Goal: Task Accomplishment & Management: Complete application form

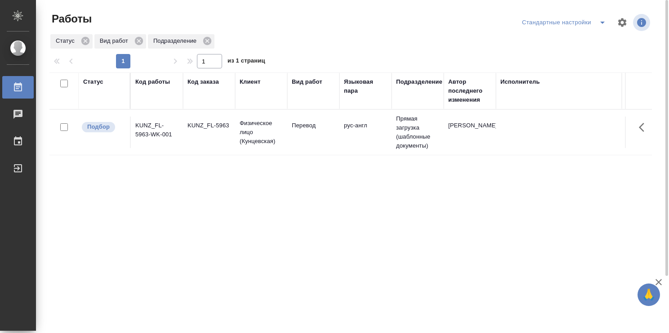
click at [287, 146] on td "Перевод" at bounding box center [313, 132] width 52 height 31
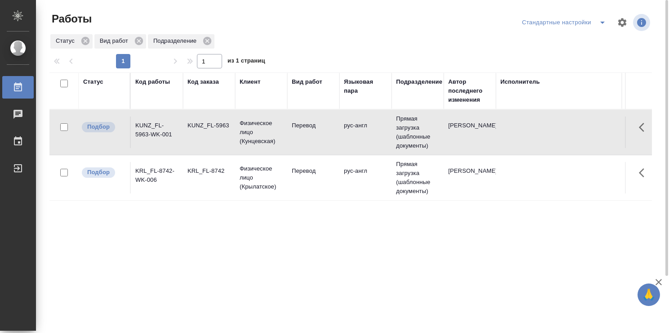
click at [293, 185] on td "Перевод" at bounding box center [313, 177] width 52 height 31
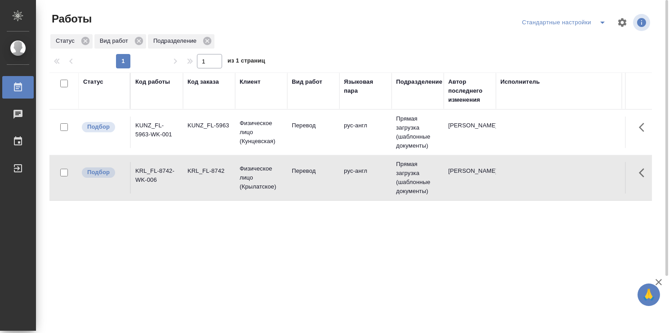
click at [293, 185] on td "Перевод" at bounding box center [313, 177] width 52 height 31
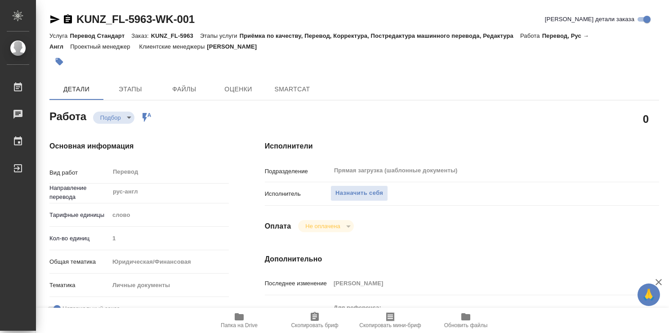
type textarea "x"
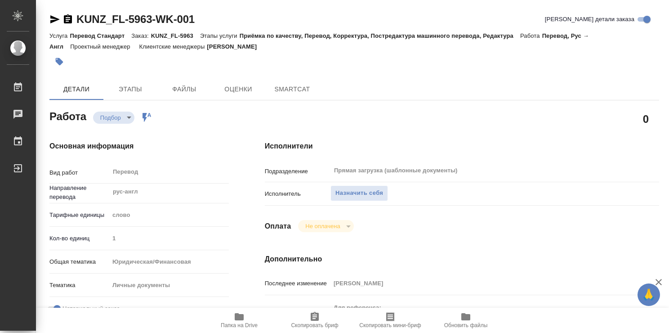
type textarea "x"
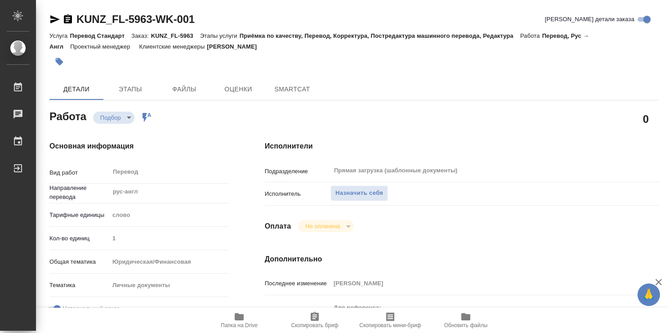
type textarea "x"
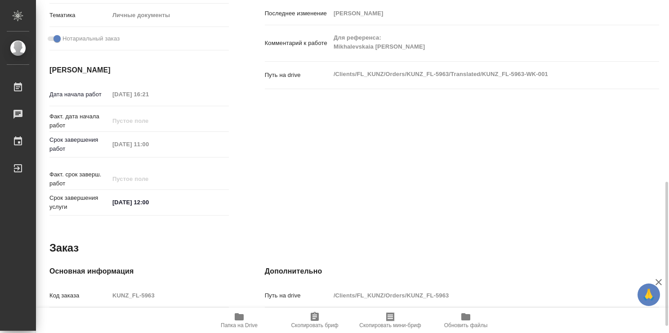
scroll to position [435, 0]
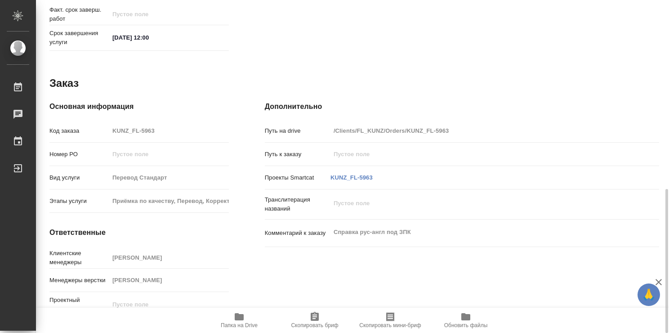
type textarea "x"
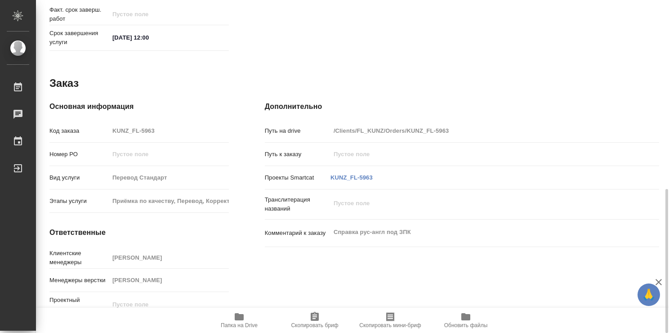
type textarea "x"
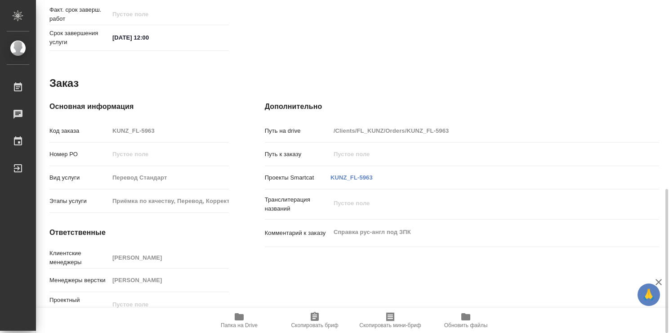
type textarea "x"
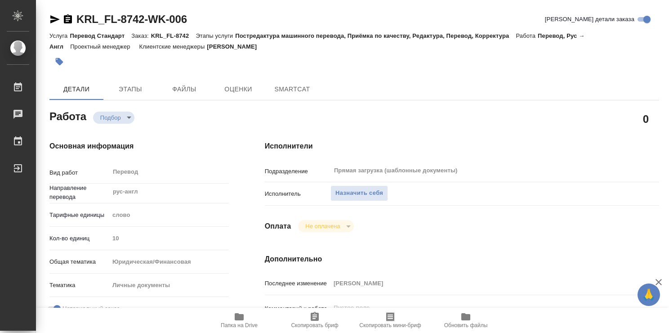
type textarea "x"
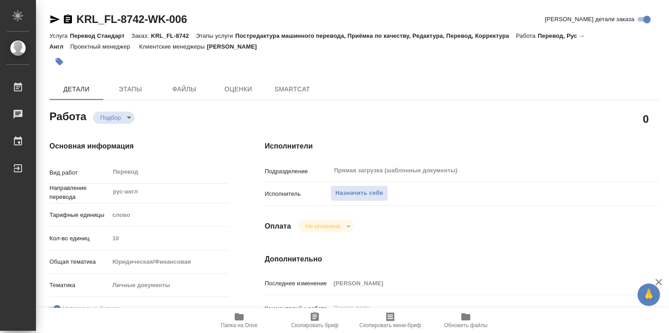
type textarea "x"
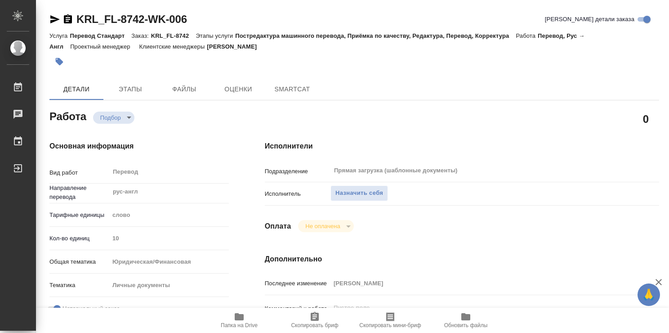
type textarea "x"
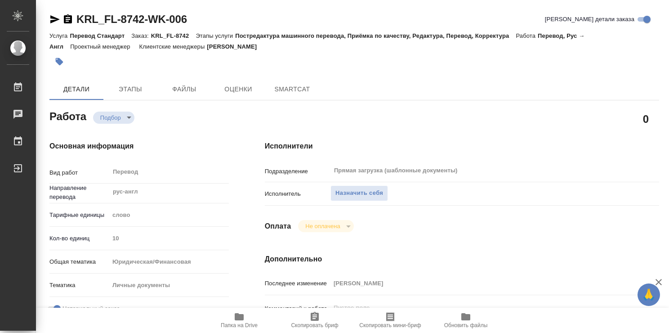
type textarea "x"
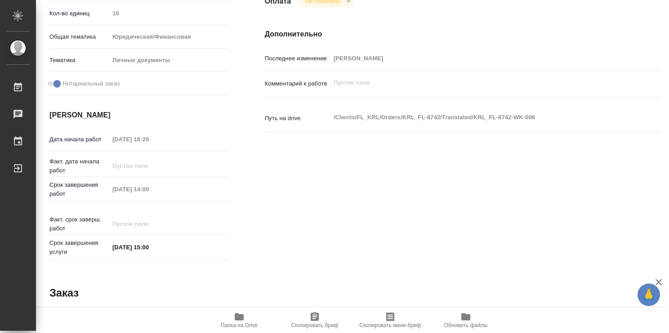
scroll to position [435, 0]
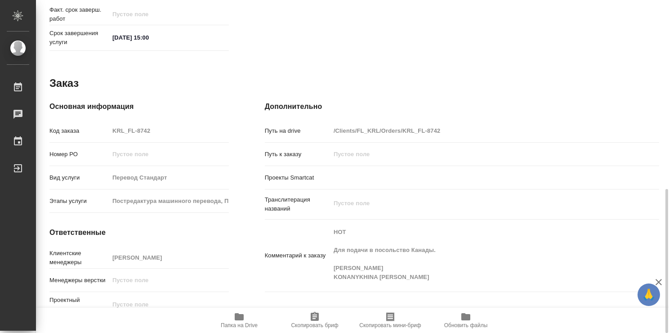
type textarea "x"
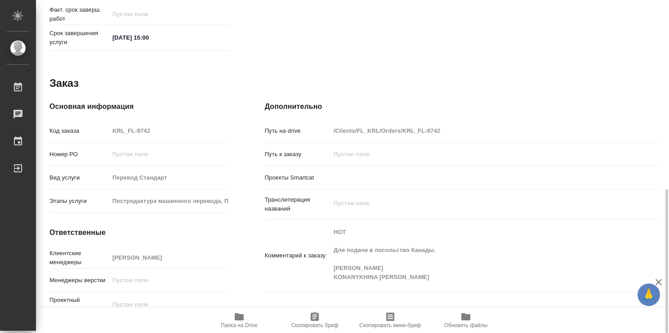
type textarea "x"
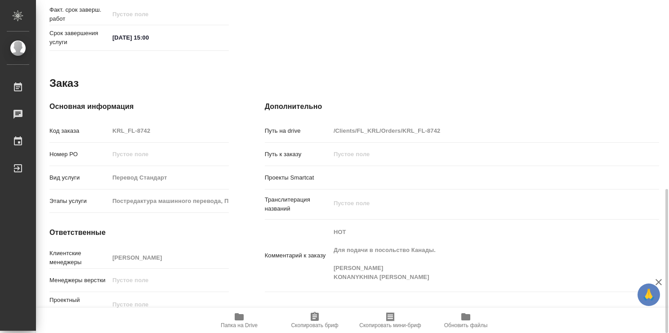
click at [241, 327] on span "Папка на Drive" at bounding box center [239, 325] width 37 height 6
